Goal: Book appointment/travel/reservation

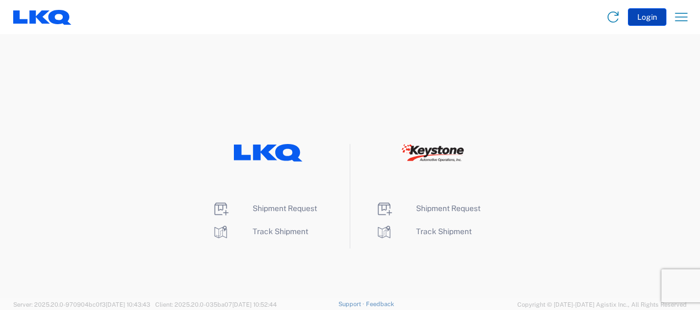
click at [652, 17] on button "Login" at bounding box center [647, 17] width 39 height 18
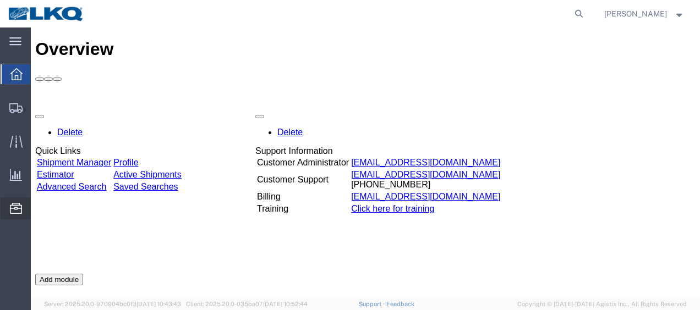
click at [0, 0] on span "Location Appointment" at bounding box center [0, 0] width 0 height 0
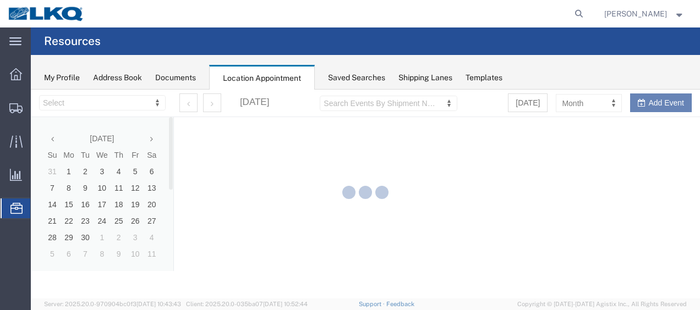
select select "28712"
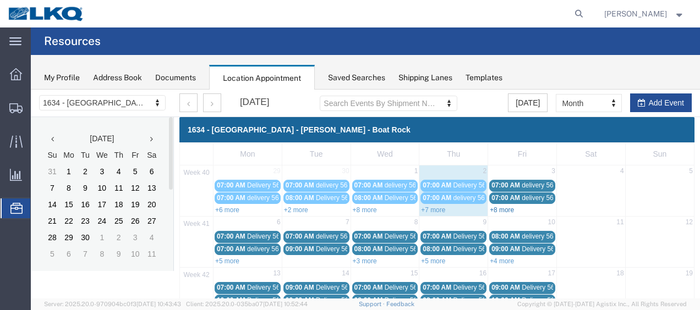
click at [493, 208] on link "+8 more" at bounding box center [502, 210] width 24 height 8
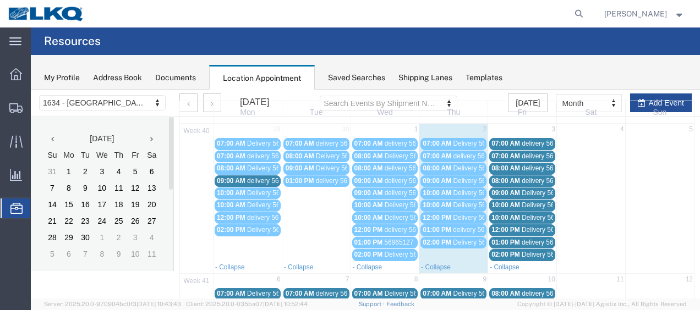
scroll to position [55, 0]
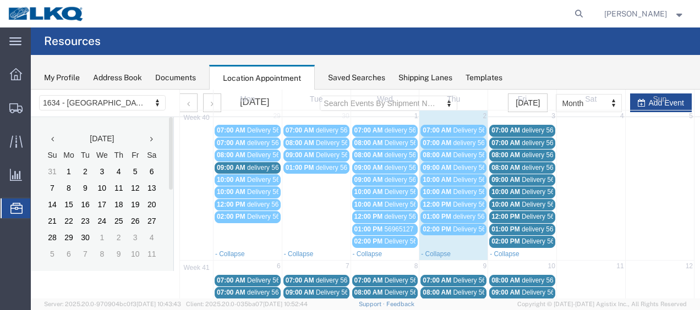
click at [522, 213] on span "Delivery 56640941" at bounding box center [549, 217] width 54 height 8
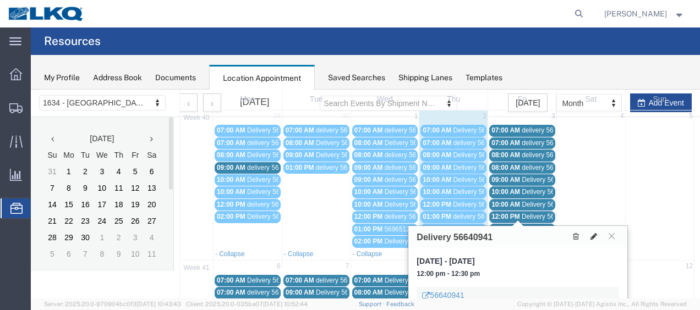
click at [595, 233] on icon at bounding box center [593, 237] width 7 height 8
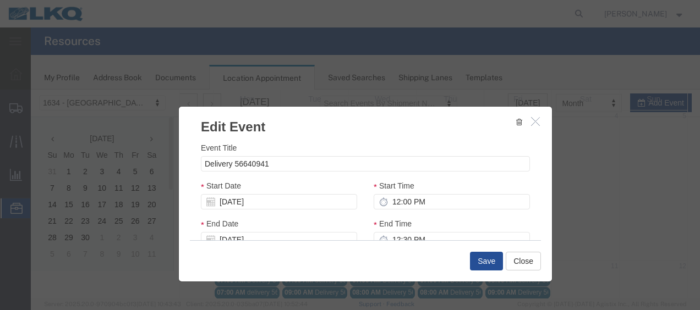
select select
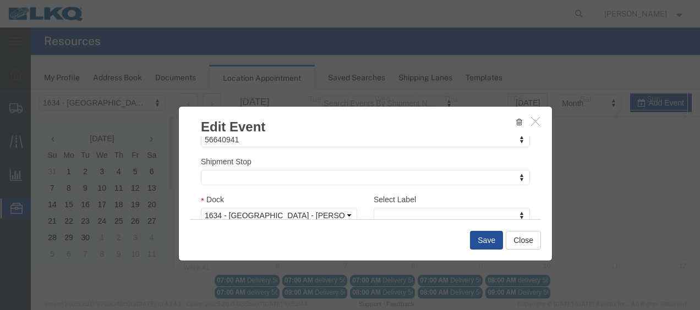
scroll to position [165, 0]
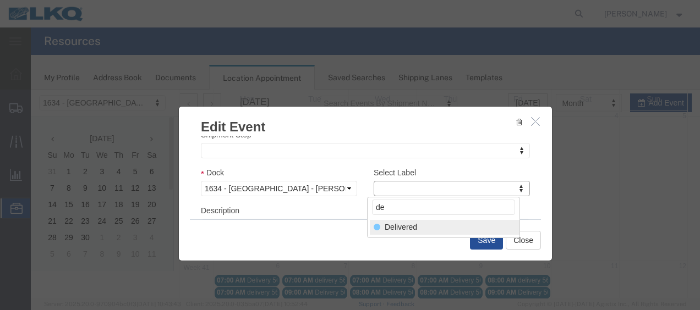
type input "de"
select select "40"
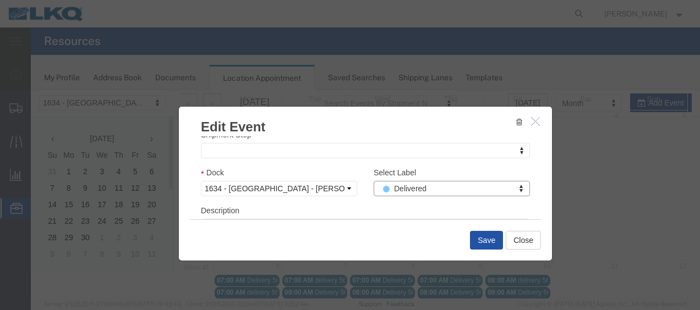
click at [484, 239] on button "Save" at bounding box center [486, 240] width 33 height 19
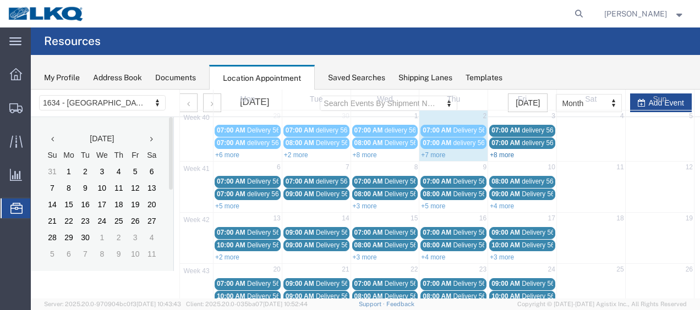
click at [494, 152] on link "+8 more" at bounding box center [502, 155] width 24 height 8
